Goal: Information Seeking & Learning: Learn about a topic

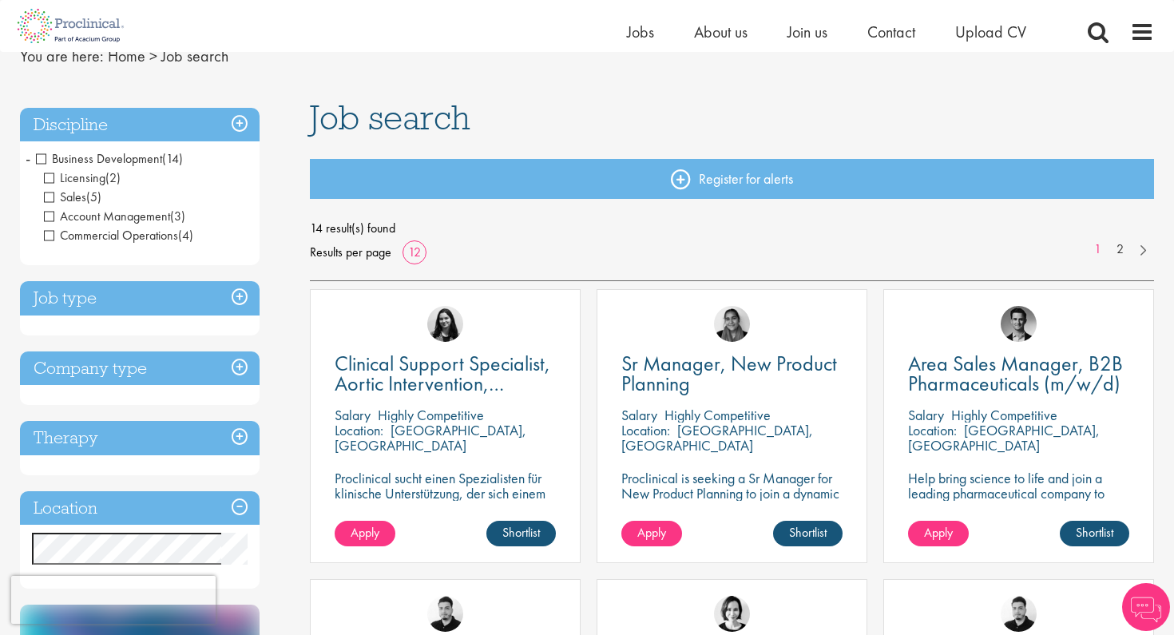
scroll to position [74, 0]
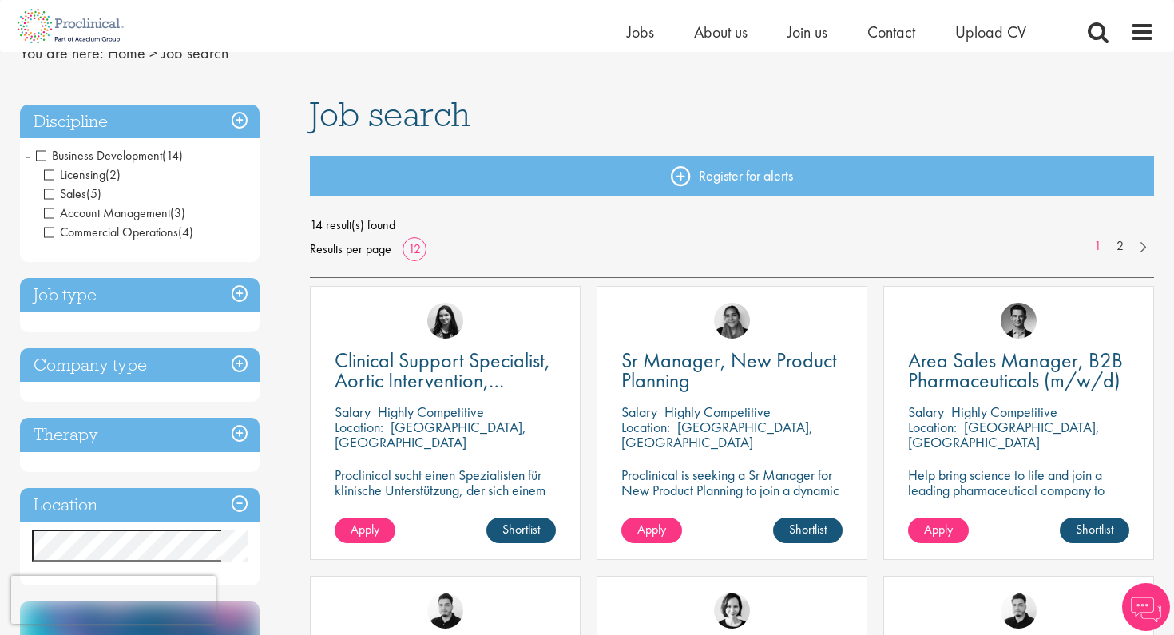
click at [52, 194] on span "Sales" at bounding box center [65, 193] width 42 height 17
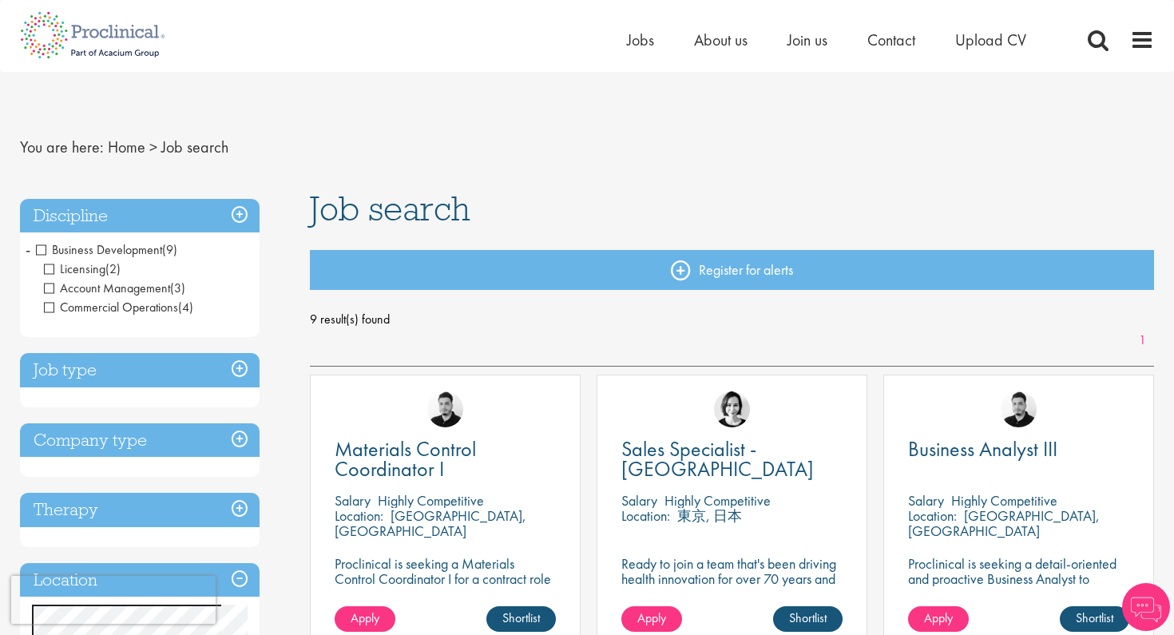
click at [49, 288] on span "Account Management" at bounding box center [107, 288] width 126 height 17
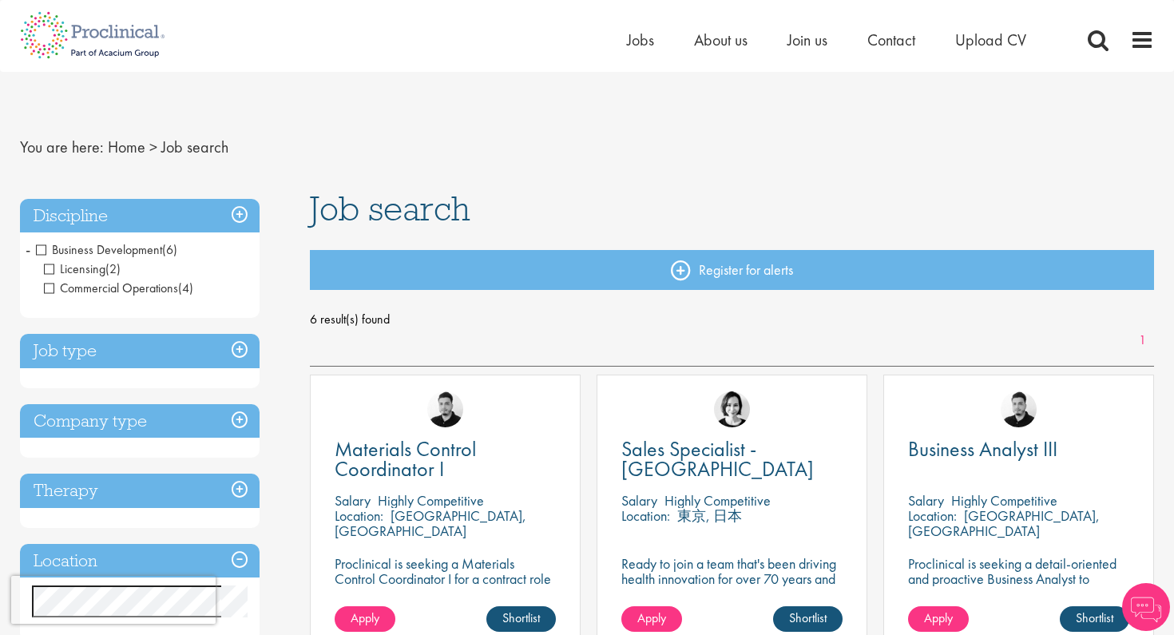
click at [49, 288] on span "Commercial Operations" at bounding box center [111, 288] width 134 height 17
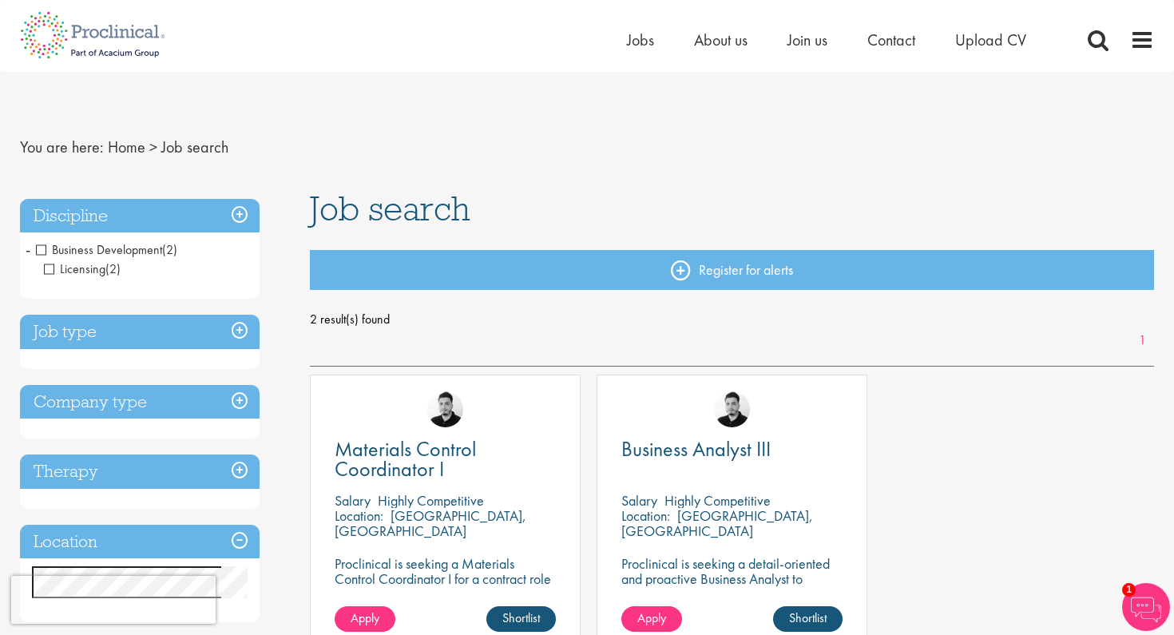
click at [48, 252] on span "Business Development" at bounding box center [99, 249] width 126 height 17
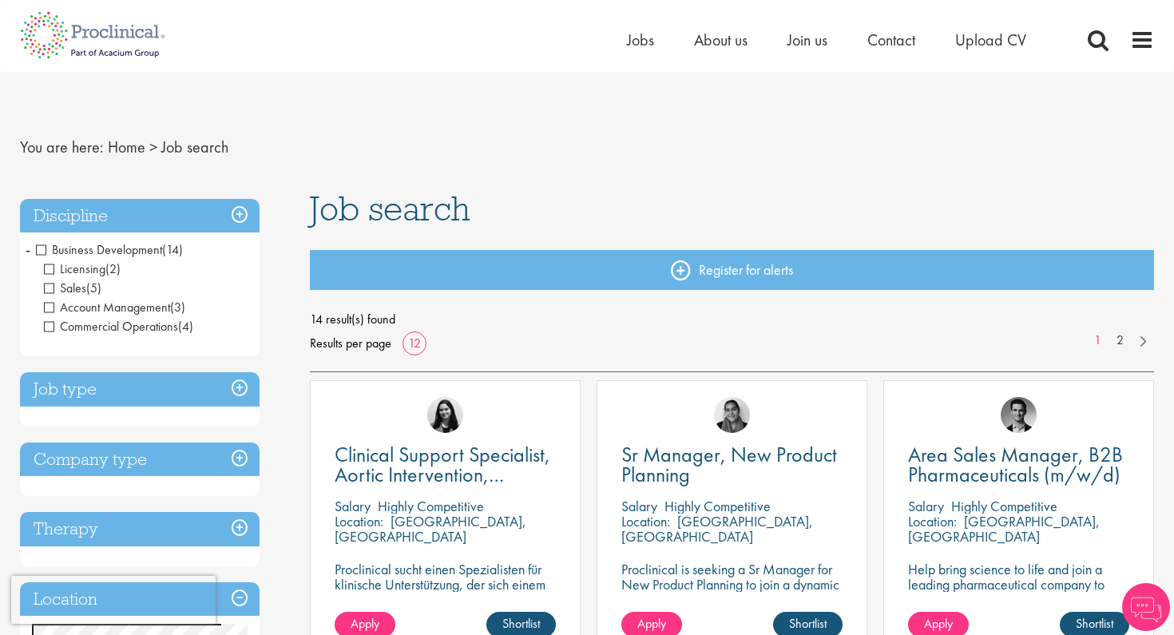
click at [169, 141] on span "Job search" at bounding box center [194, 147] width 67 height 21
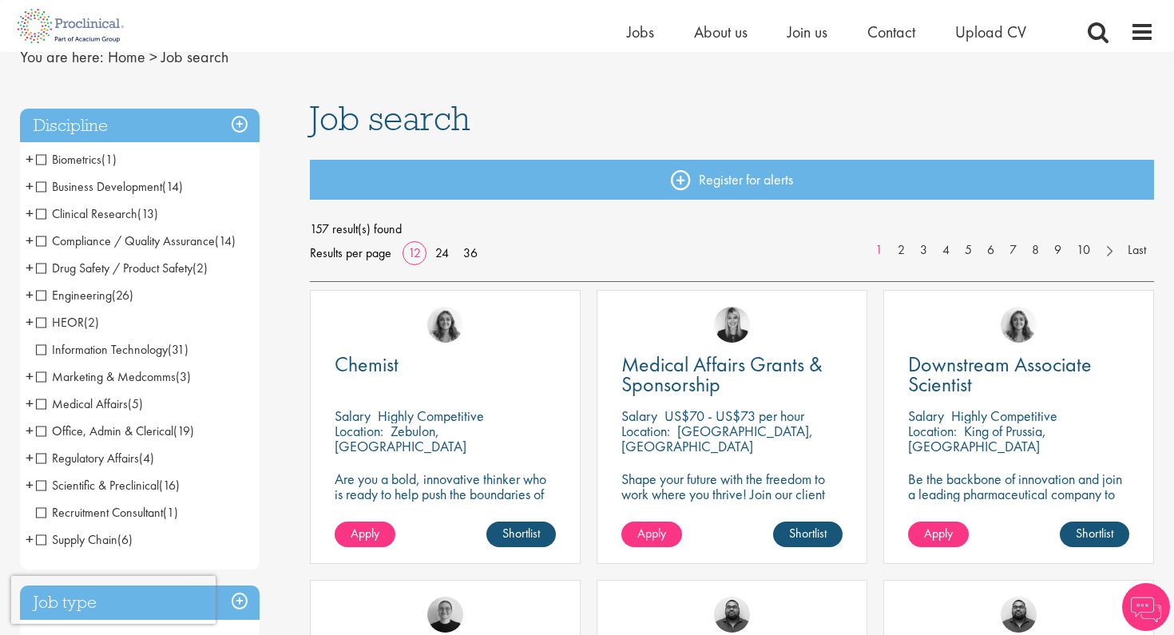
scroll to position [74, 0]
